Goal: Find specific page/section: Find specific page/section

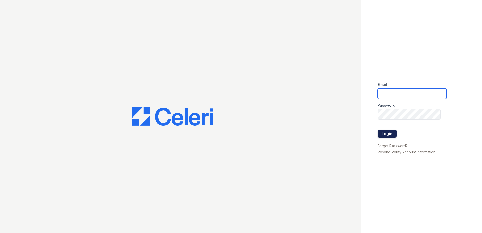
type input "ArriveVinings@trinity-pm.com"
click at [384, 135] on button "Login" at bounding box center [386, 134] width 19 height 8
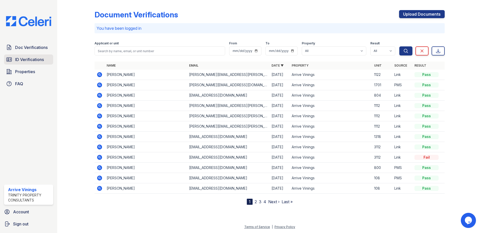
click at [29, 60] on span "ID Verifications" at bounding box center [29, 59] width 29 height 6
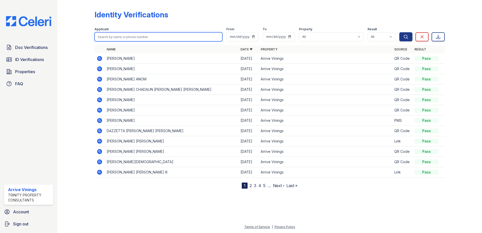
click at [132, 38] on input "search" at bounding box center [158, 36] width 128 height 9
type input "mary"
click at [399, 32] on button "Search" at bounding box center [405, 36] width 13 height 9
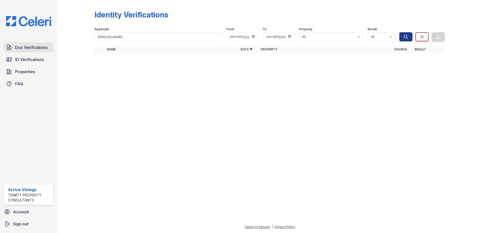
click at [31, 48] on span "Doc Verifications" at bounding box center [31, 47] width 33 height 6
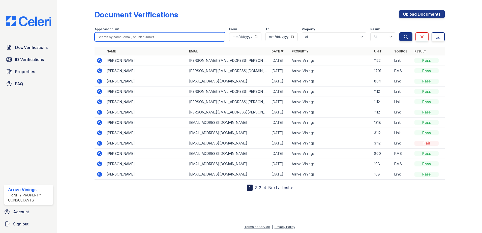
click at [112, 36] on input "search" at bounding box center [159, 36] width 131 height 9
type input "mary"
click at [99, 122] on icon at bounding box center [99, 121] width 1 height 1
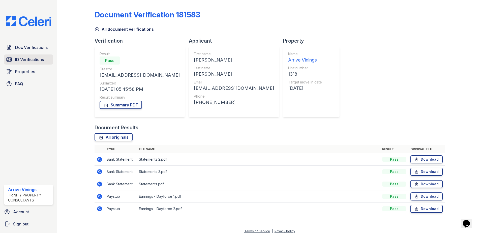
click at [33, 59] on span "ID Verifications" at bounding box center [29, 59] width 29 height 6
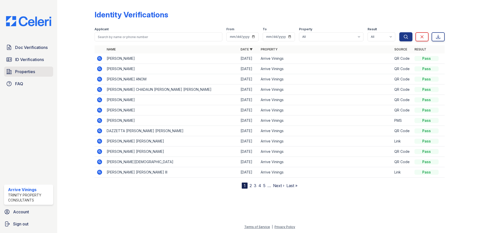
click at [26, 72] on span "Properties" at bounding box center [25, 72] width 20 height 6
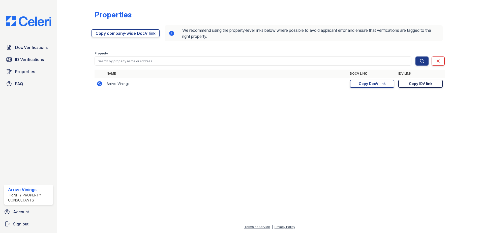
click at [423, 83] on div "Copy IDV link" at bounding box center [420, 83] width 23 height 5
